Goal: Contribute content

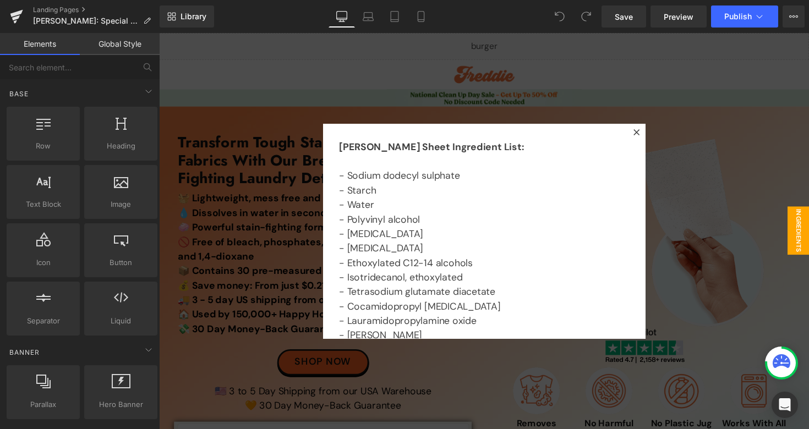
click at [504, 94] on div at bounding box center [492, 236] width 666 height 406
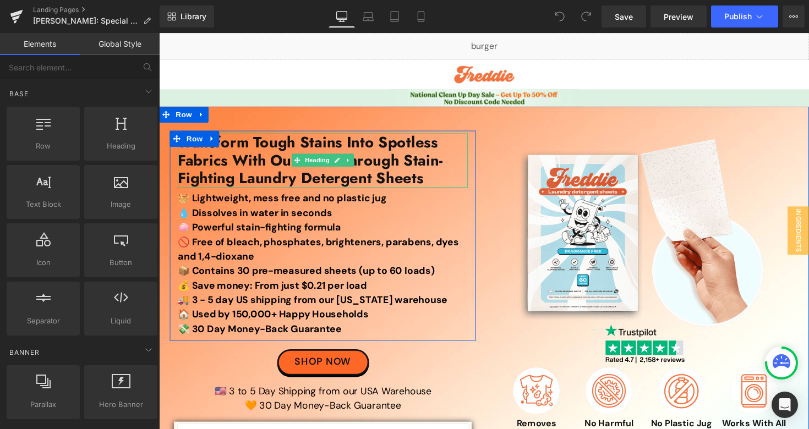
click at [252, 166] on h1 "Transform Tough Stains Into Spotless Fabrics With Our Breakthrough Stain-Fighti…" at bounding box center [326, 164] width 297 height 56
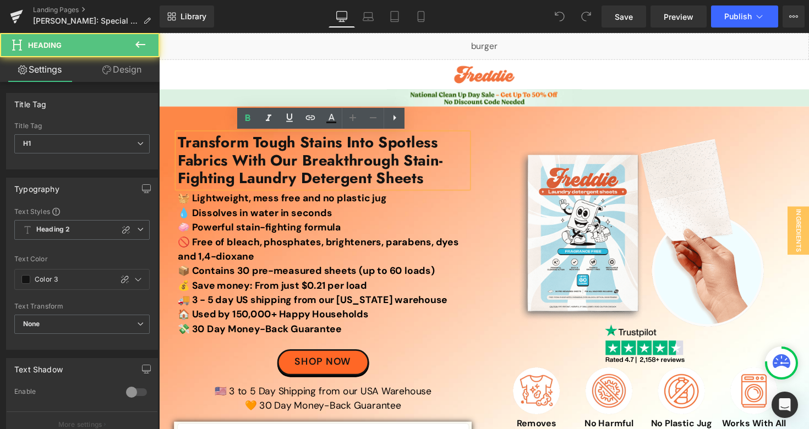
click at [252, 166] on h1 "Transform Tough Stains Into Spotless Fabrics With Our Breakthrough Stain-Fighti…" at bounding box center [326, 164] width 297 height 56
click at [368, 166] on h1 "Transform Tough Stains Into Spotless Fabrics With Our Breakthrough Stain-Fighti…" at bounding box center [326, 164] width 297 height 56
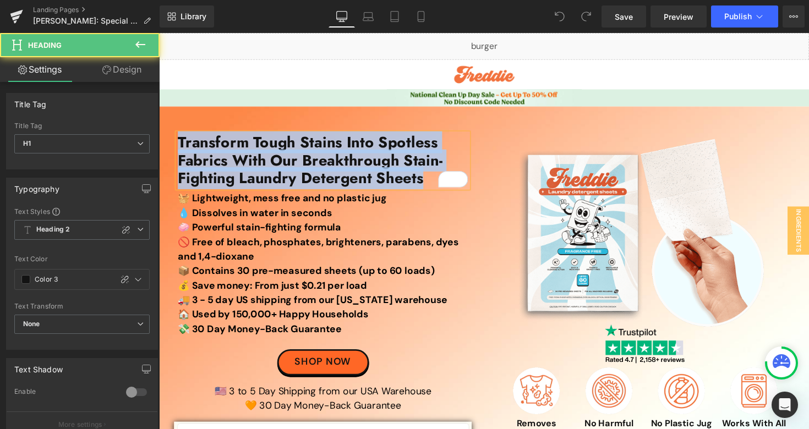
paste div "To enrich screen reader interactions, please activate Accessibility in Grammarl…"
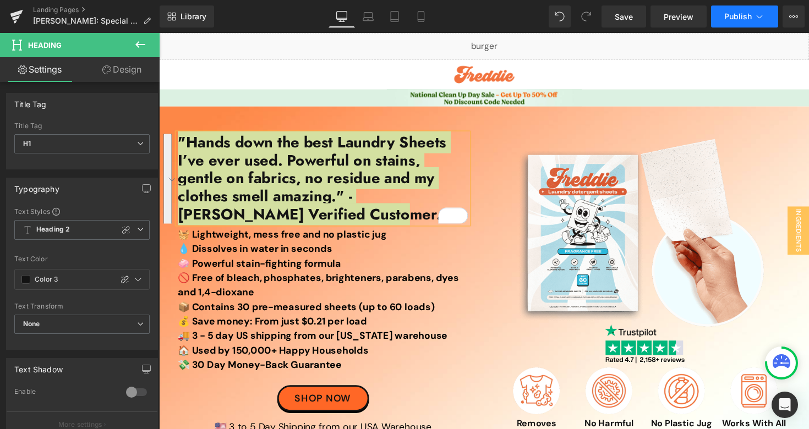
click at [743, 15] on span "Publish" at bounding box center [738, 16] width 28 height 9
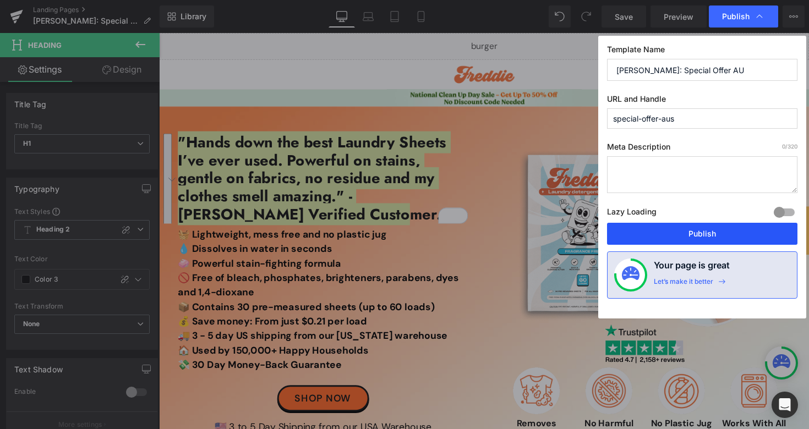
click at [627, 235] on button "Publish" at bounding box center [702, 234] width 190 height 22
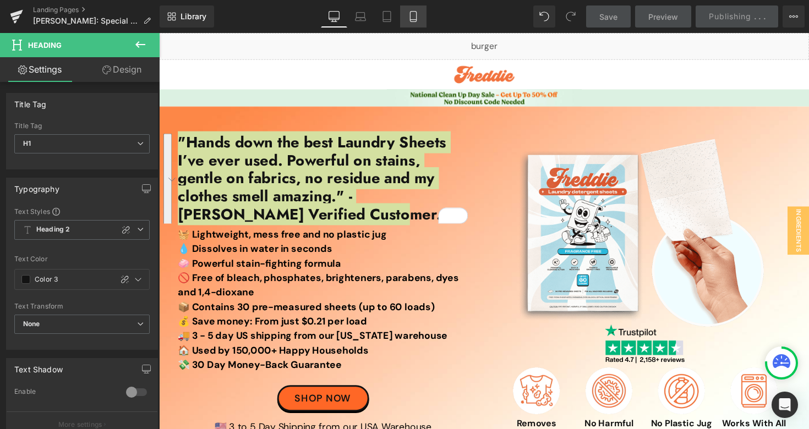
click at [418, 15] on icon at bounding box center [413, 16] width 11 height 11
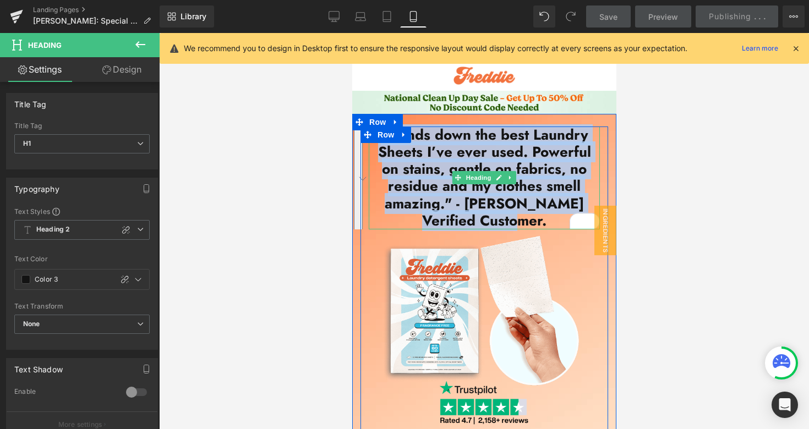
click at [491, 145] on h1 ""Hands down the best Laundry Sheets I’ve ever used. Powerful on stains, gentle …" at bounding box center [483, 178] width 231 height 103
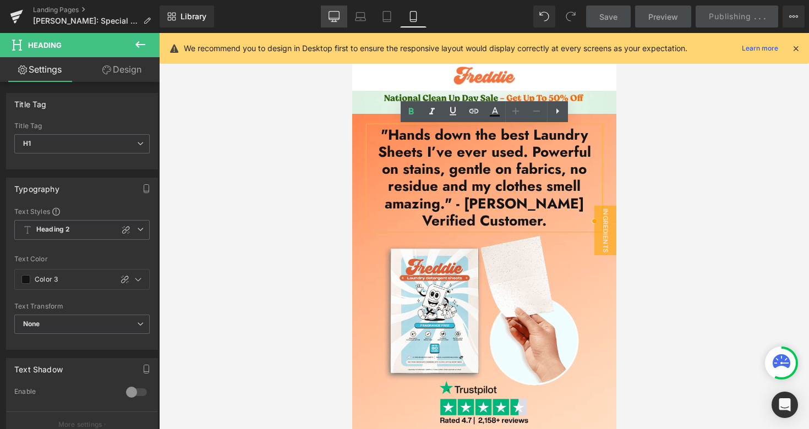
click at [335, 19] on icon at bounding box center [333, 16] width 11 height 11
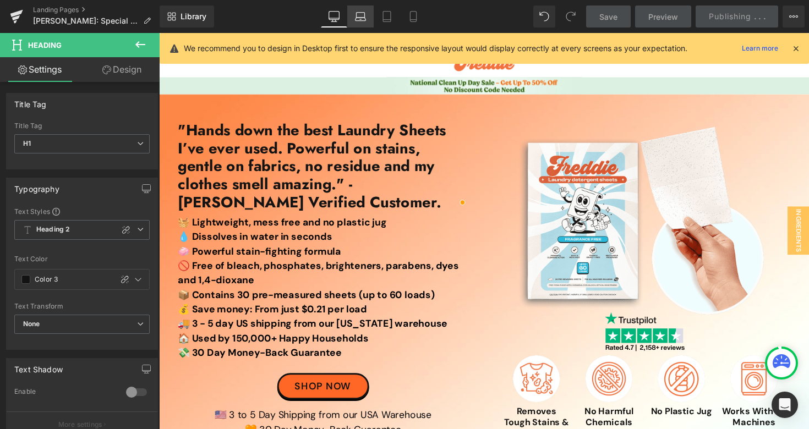
click at [363, 18] on icon at bounding box center [360, 19] width 10 height 3
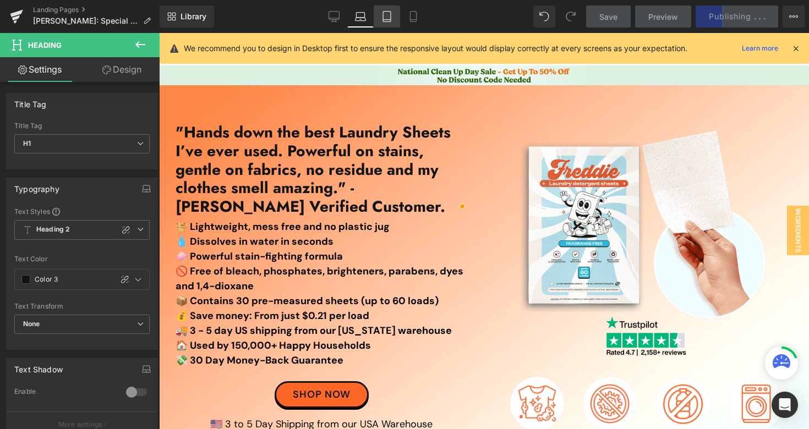
click at [384, 21] on icon at bounding box center [387, 17] width 8 height 10
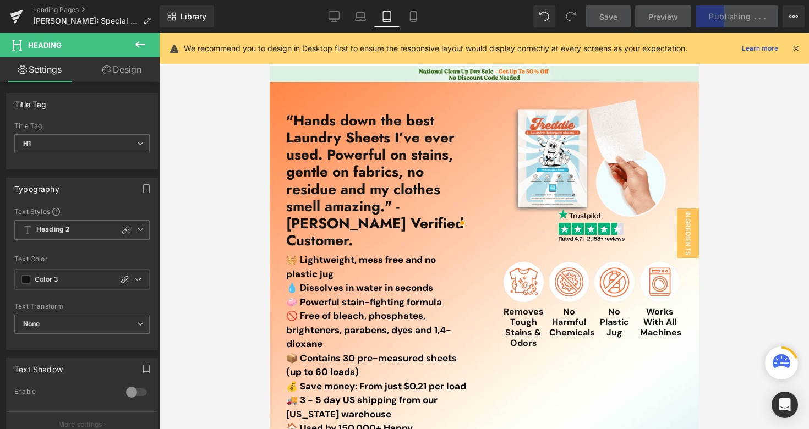
scroll to position [13, 0]
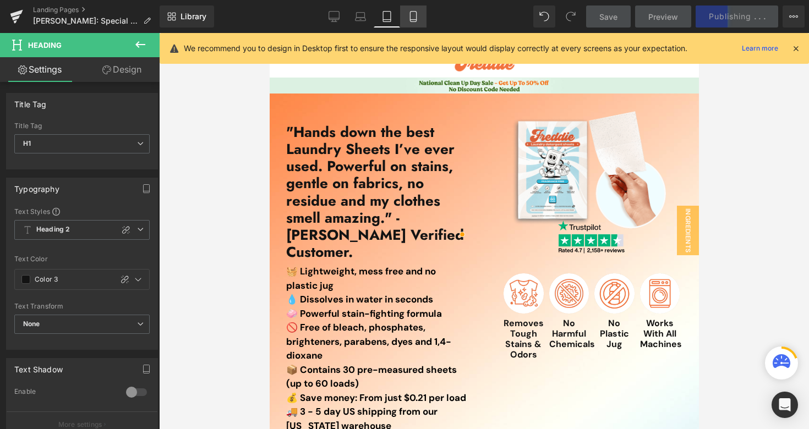
click at [418, 19] on icon at bounding box center [413, 16] width 11 height 11
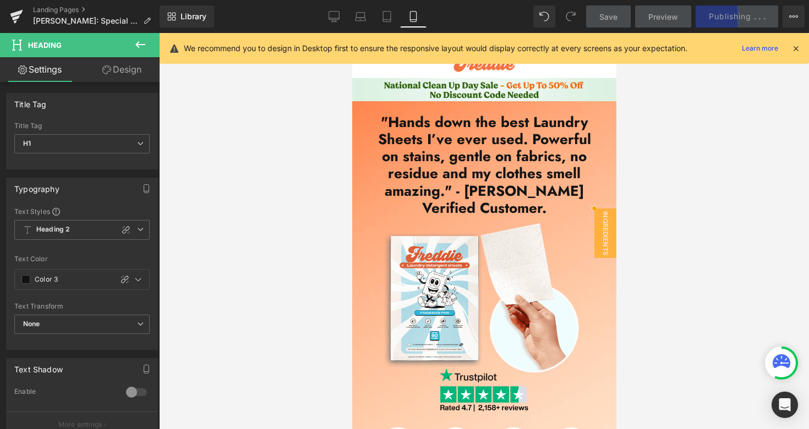
scroll to position [0, 0]
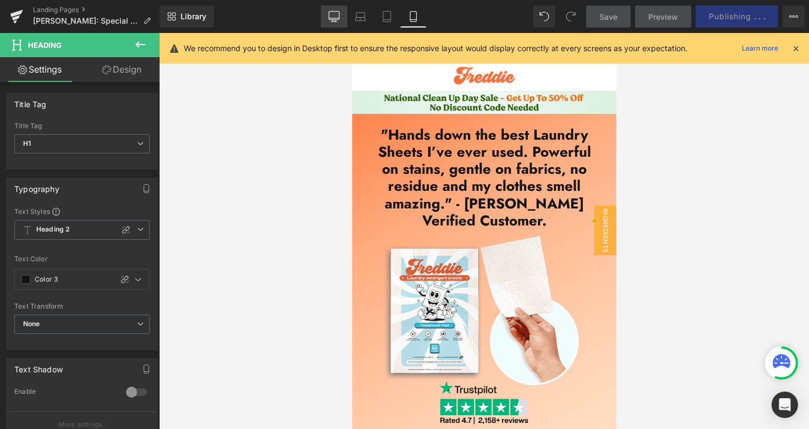
click at [336, 18] on icon at bounding box center [333, 18] width 10 height 0
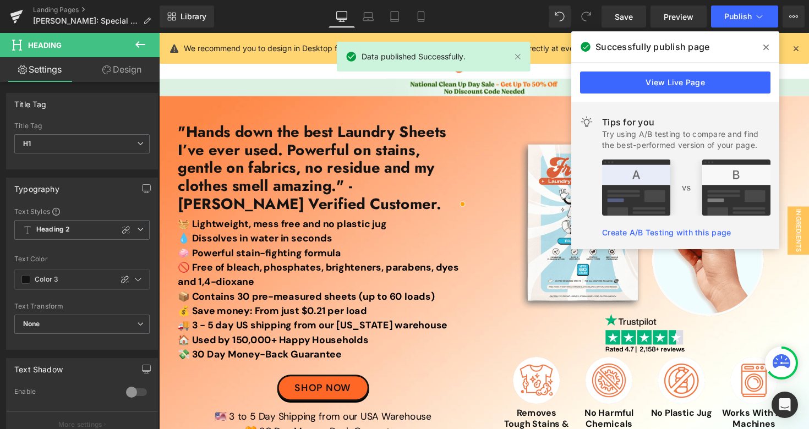
scroll to position [9, 0]
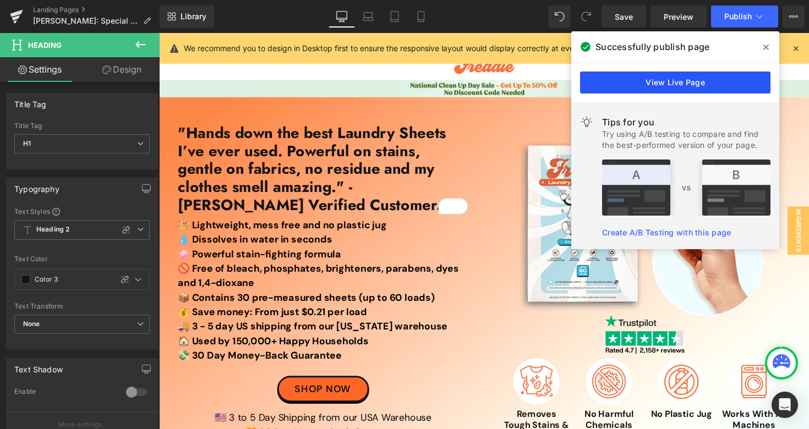
click at [621, 78] on link "View Live Page" at bounding box center [675, 83] width 190 height 22
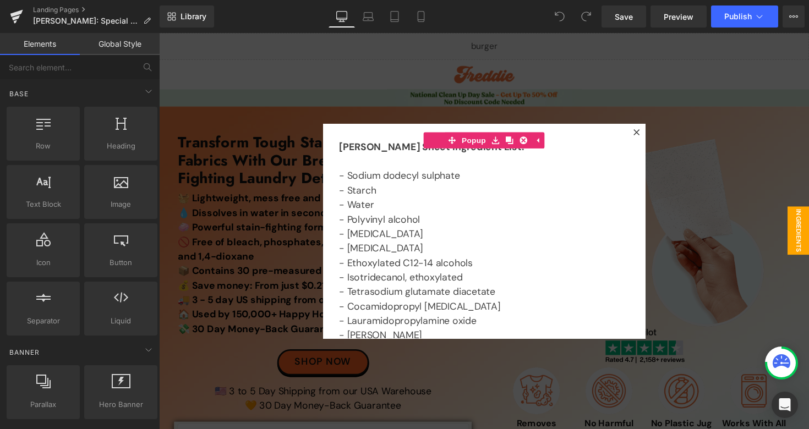
click at [487, 65] on div at bounding box center [492, 236] width 666 height 406
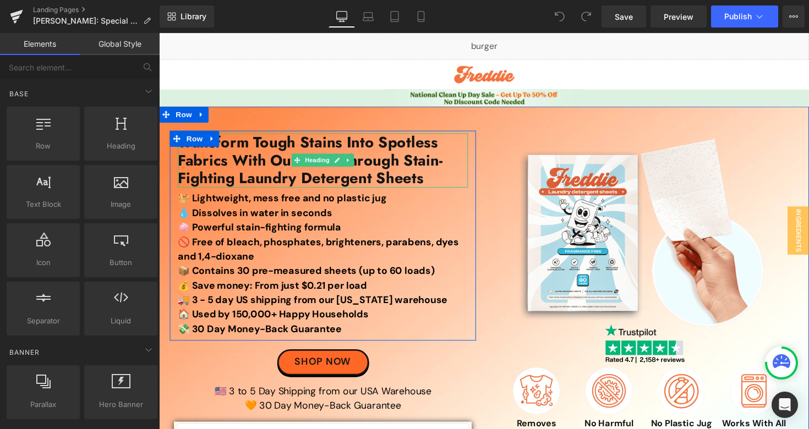
click at [263, 171] on h1 "Transform Tough Stains Into Spotless Fabrics With Our Breakthrough Stain-Fighti…" at bounding box center [326, 164] width 297 height 56
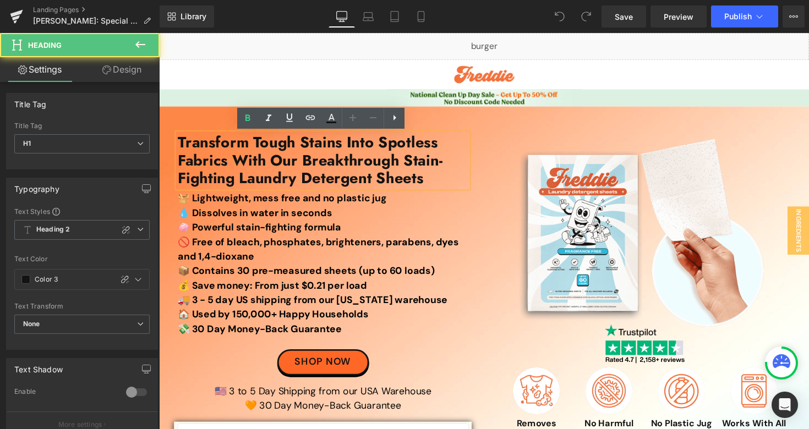
click at [263, 171] on h1 "Transform Tough Stains Into Spotless Fabrics With Our Breakthrough Stain-Fighti…" at bounding box center [326, 164] width 297 height 56
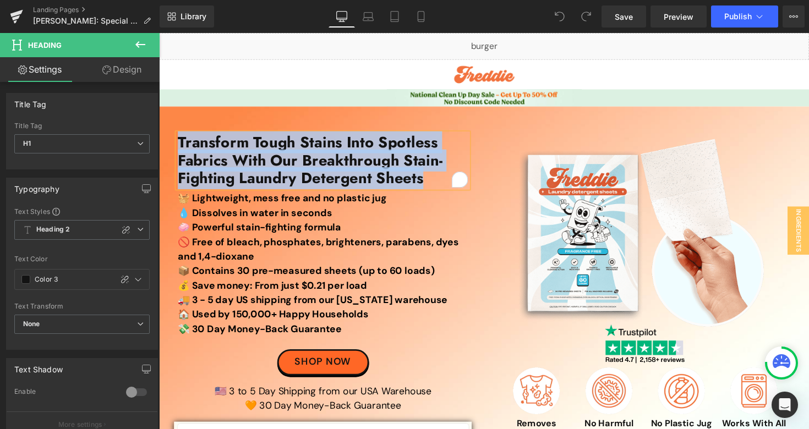
paste div "To enrich screen reader interactions, please activate Accessibility in Grammarl…"
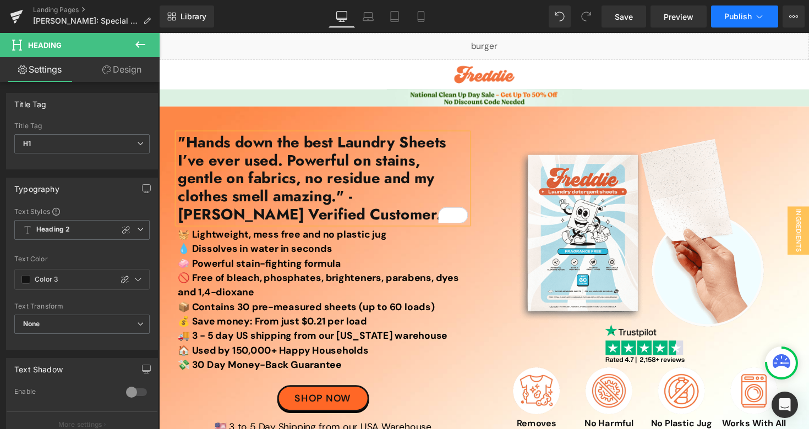
click at [733, 17] on span "Publish" at bounding box center [738, 16] width 28 height 9
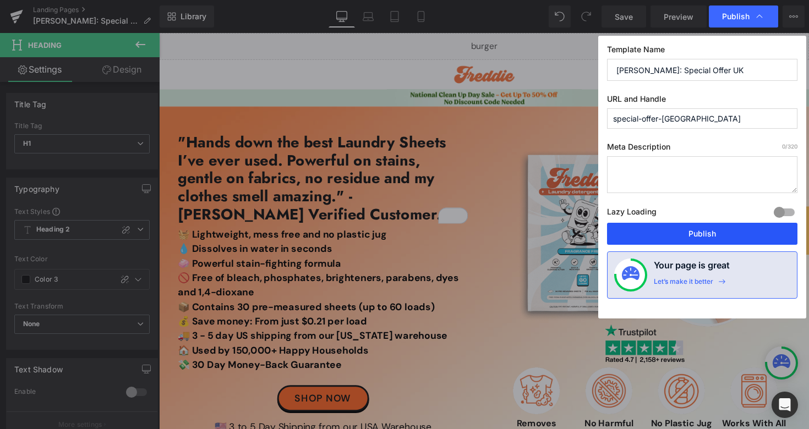
click at [645, 236] on button "Publish" at bounding box center [702, 234] width 190 height 22
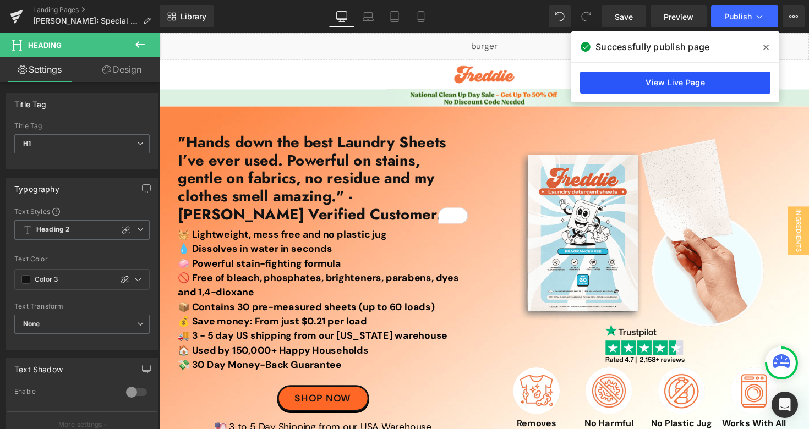
click at [642, 78] on link "View Live Page" at bounding box center [675, 83] width 190 height 22
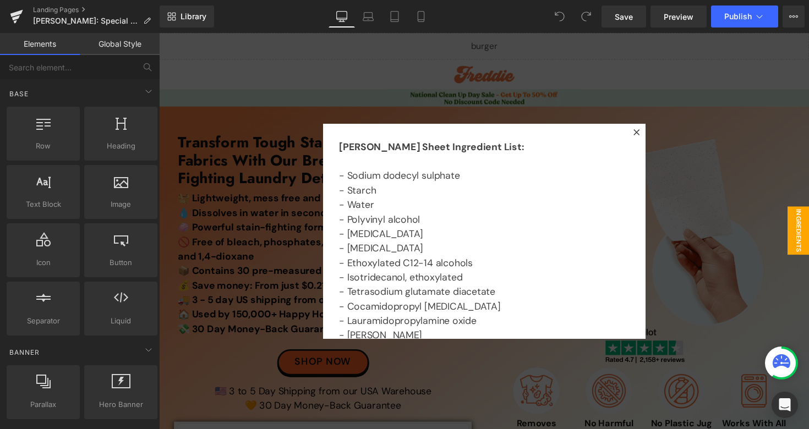
click at [277, 215] on div at bounding box center [492, 236] width 666 height 406
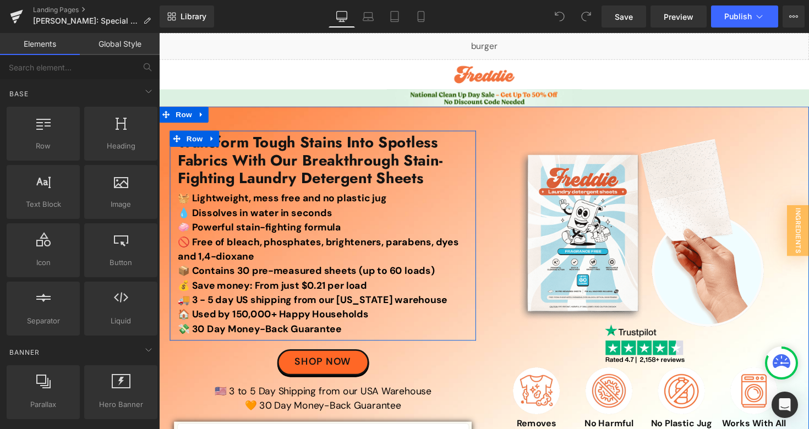
click at [278, 183] on h1 "Transform Tough Stains Into Spotless Fabrics With Our Breakthrough Stain-Fighti…" at bounding box center [326, 164] width 297 height 56
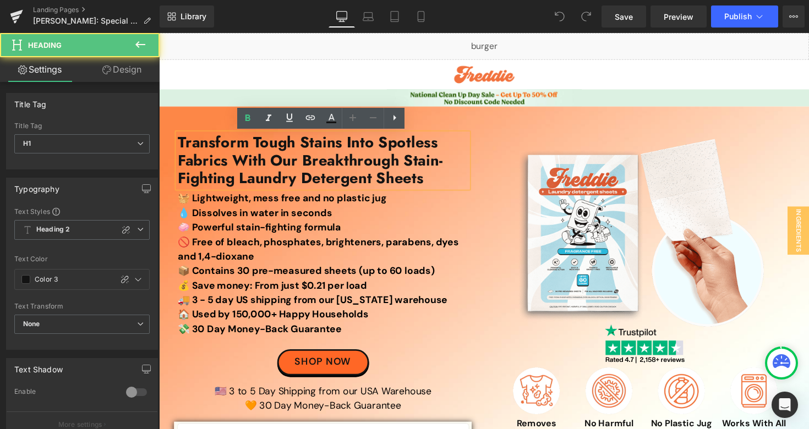
click at [278, 183] on h1 "Transform Tough Stains Into Spotless Fabrics With Our Breakthrough Stain-Fighti…" at bounding box center [326, 164] width 297 height 56
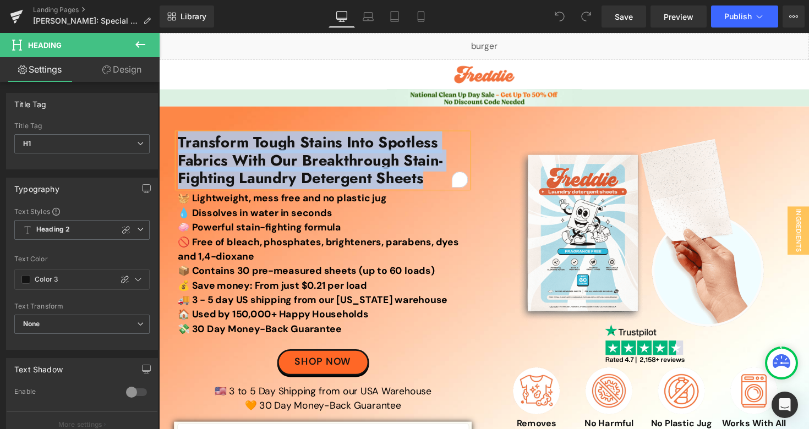
paste div "To enrich screen reader interactions, please activate Accessibility in Grammarl…"
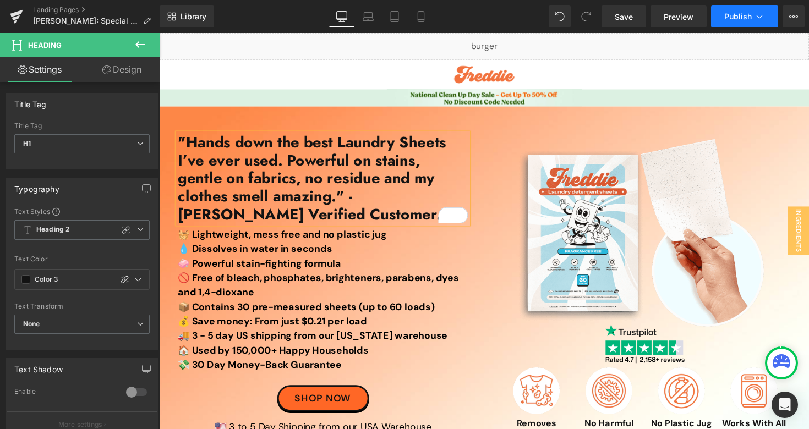
click at [730, 20] on span "Publish" at bounding box center [738, 16] width 28 height 9
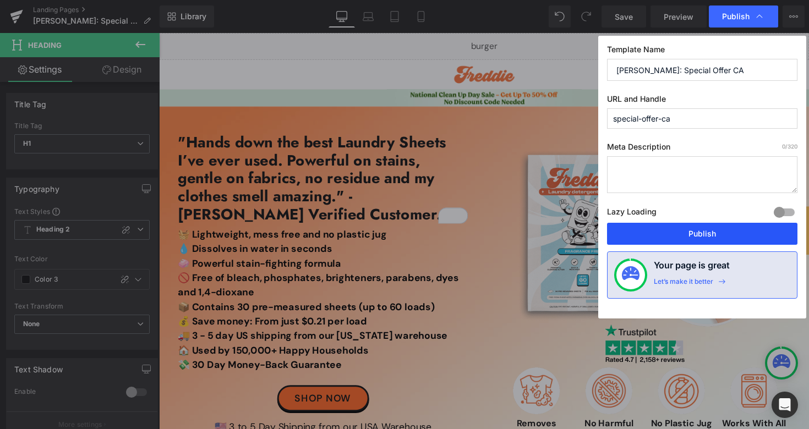
click at [646, 227] on button "Publish" at bounding box center [702, 234] width 190 height 22
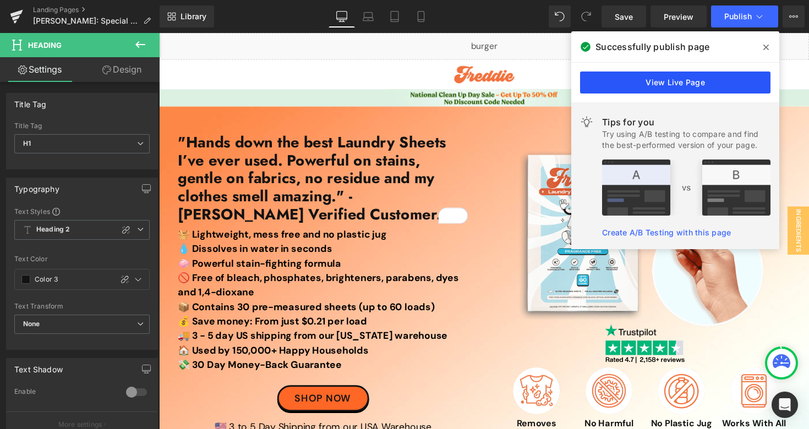
click at [632, 86] on link "View Live Page" at bounding box center [675, 83] width 190 height 22
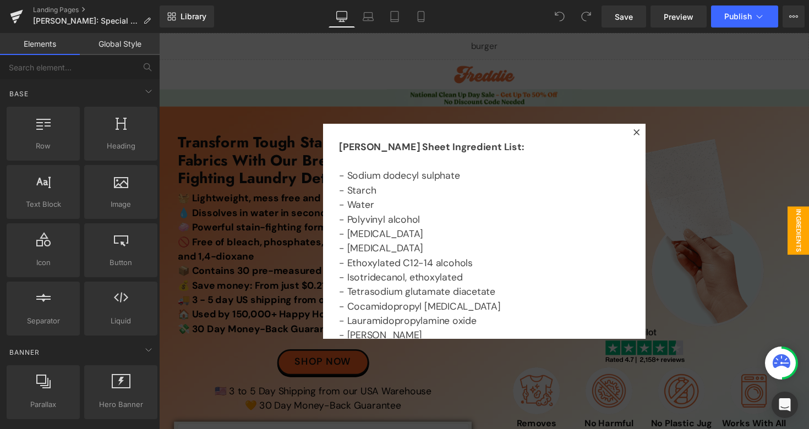
click at [251, 175] on div at bounding box center [492, 236] width 666 height 406
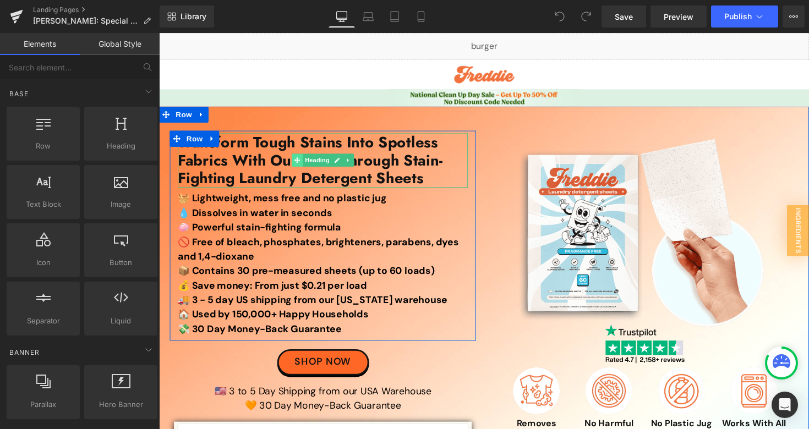
click at [298, 168] on span at bounding box center [301, 163] width 12 height 13
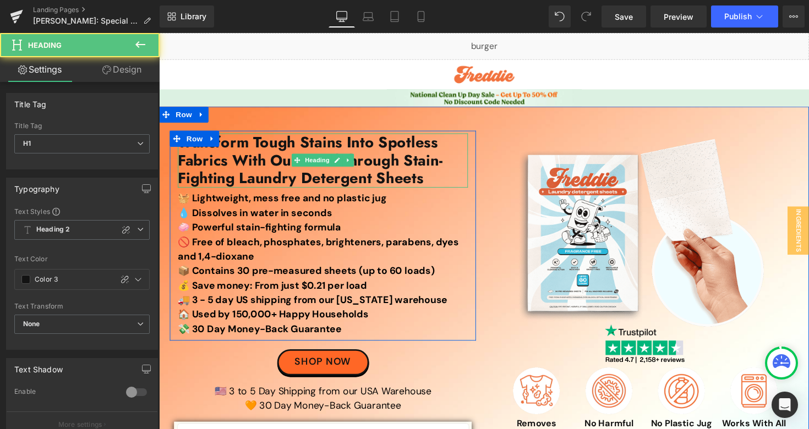
click at [261, 172] on h1 "Transform Tough Stains Into Spotless Fabrics With Our Breakthrough Stain-Fighti…" at bounding box center [326, 164] width 297 height 56
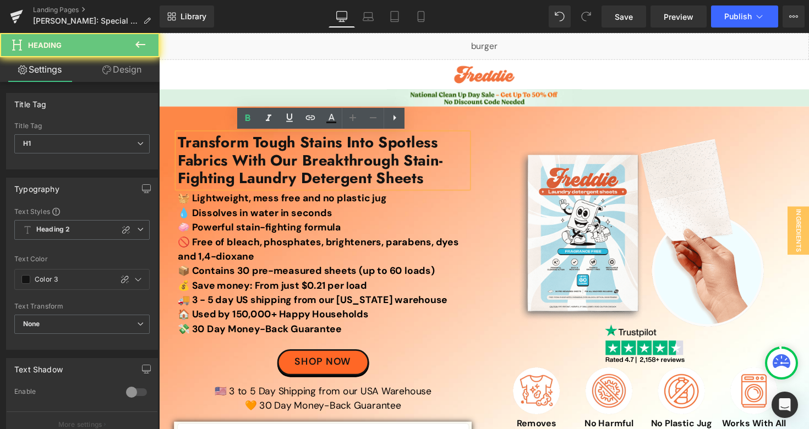
click at [261, 172] on h1 "Transform Tough Stains Into Spotless Fabrics With Our Breakthrough Stain-Fighti…" at bounding box center [326, 164] width 297 height 56
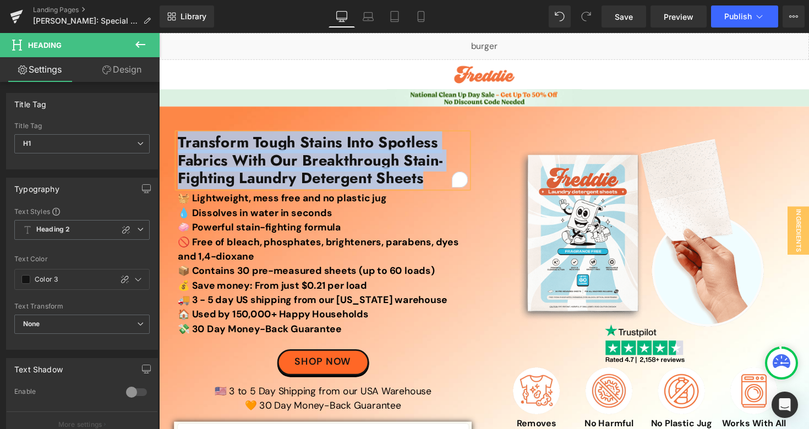
paste div "To enrich screen reader interactions, please activate Accessibility in Grammarl…"
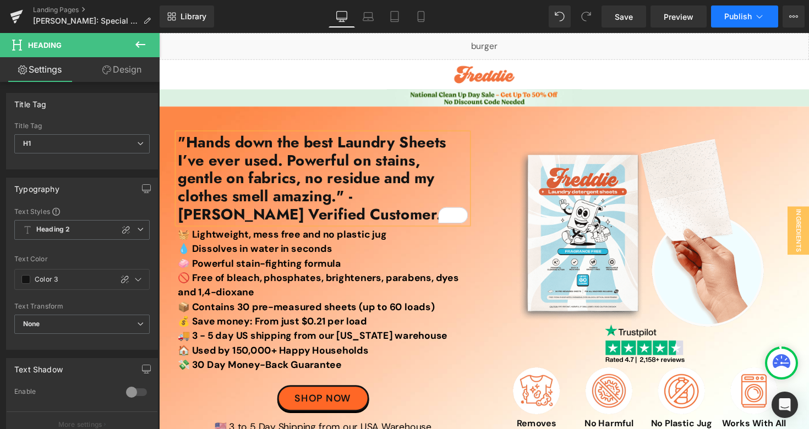
click at [730, 19] on span "Publish" at bounding box center [738, 16] width 28 height 9
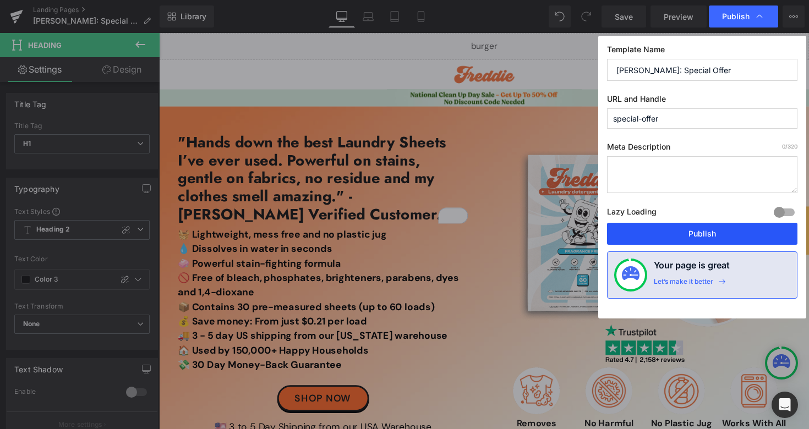
click at [639, 227] on button "Publish" at bounding box center [702, 234] width 190 height 22
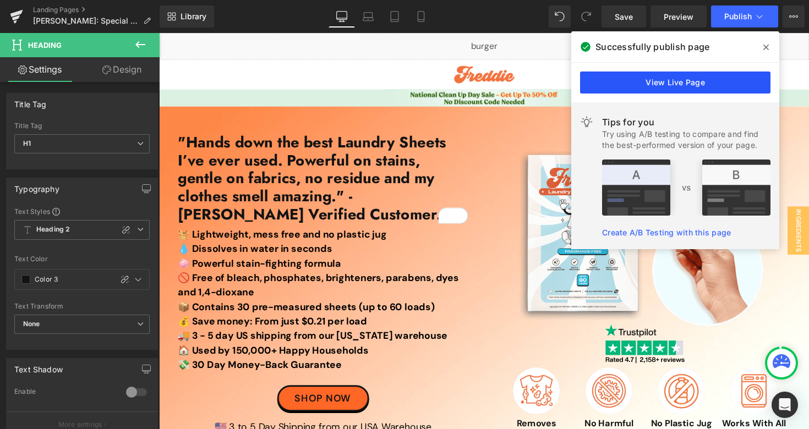
click at [665, 92] on link "View Live Page" at bounding box center [675, 83] width 190 height 22
